Goal: Navigation & Orientation: Go to known website

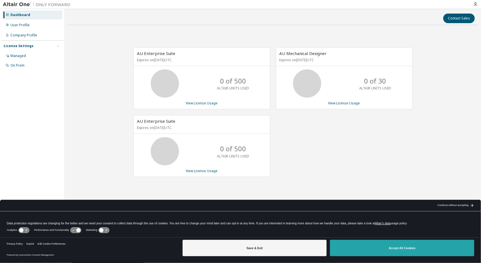
click at [375, 249] on button "Accept All Cookies" at bounding box center [402, 248] width 144 height 16
